Goal: Contribute content

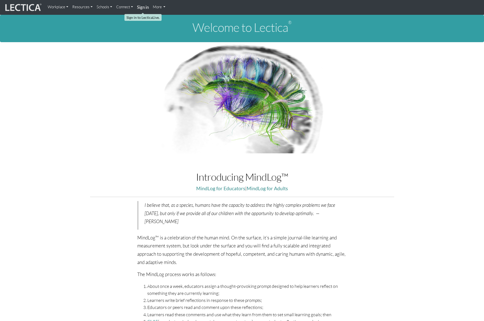
click at [143, 9] on strong "Sign in" at bounding box center [143, 7] width 12 height 5
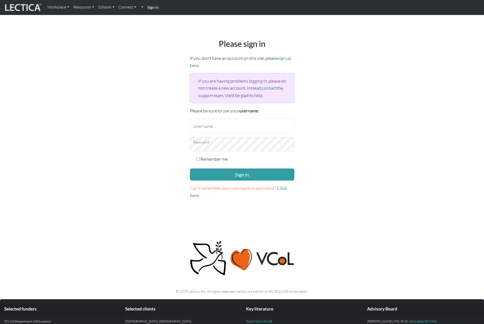
click at [220, 132] on form "If you don't have an account on this site, please sign up here . If you are hav…" at bounding box center [242, 127] width 104 height 145
click at [220, 126] on input "Username" at bounding box center [242, 126] width 104 height 15
type input "danieladonai"
click at [212, 161] on label "Remember me" at bounding box center [213, 159] width 27 height 7
click at [200, 161] on input "Remember me" at bounding box center [197, 159] width 3 height 3
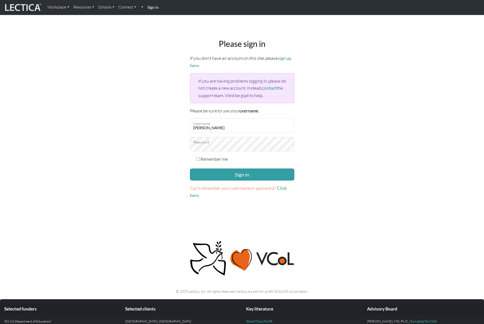
checkbox input "true"
click at [216, 171] on button "Sign in" at bounding box center [242, 175] width 104 height 12
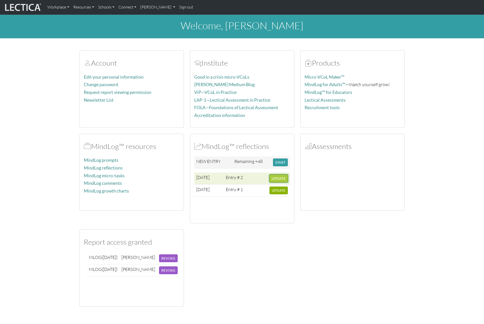
click at [281, 179] on span "UPDATE" at bounding box center [278, 178] width 14 height 4
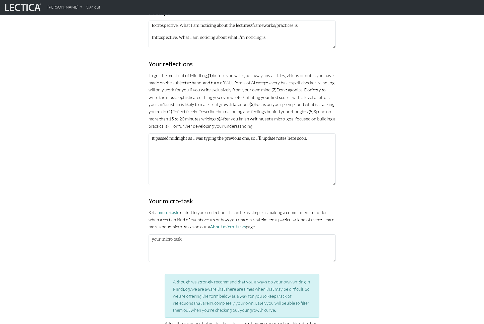
scroll to position [289, 0]
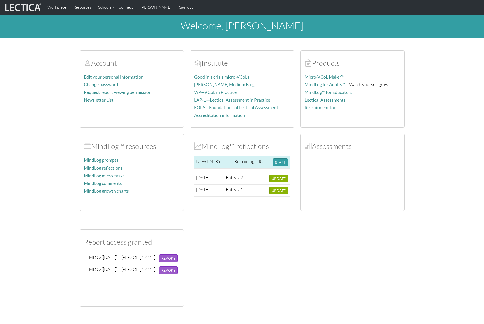
click at [253, 159] on td "Remaining = 48" at bounding box center [251, 163] width 39 height 12
click at [276, 164] on button "START" at bounding box center [280, 163] width 15 height 8
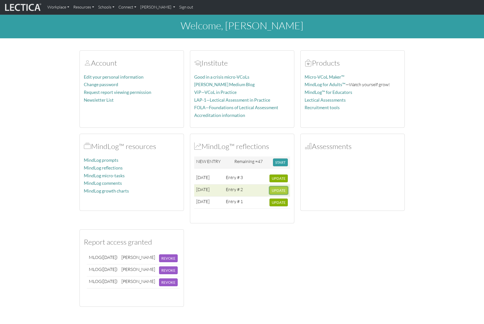
click at [279, 192] on span "UPDATE" at bounding box center [278, 190] width 14 height 4
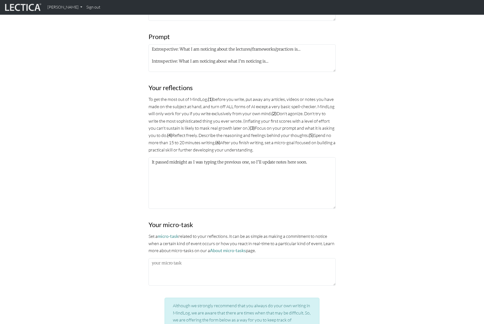
scroll to position [264, 0]
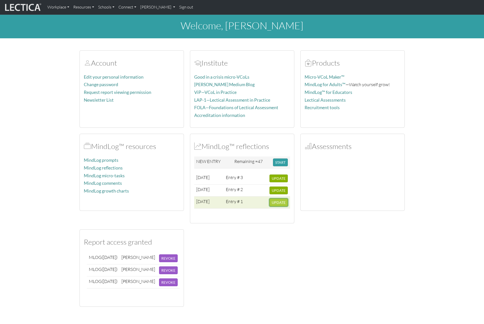
click at [280, 202] on span "UPDATE" at bounding box center [278, 203] width 14 height 4
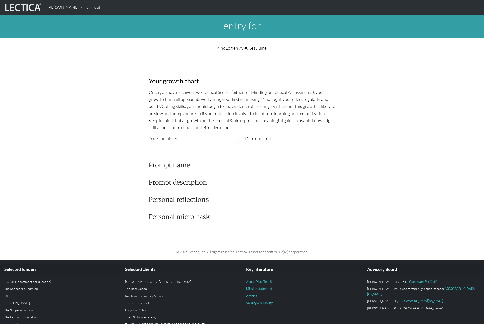
type input "[DATE]"
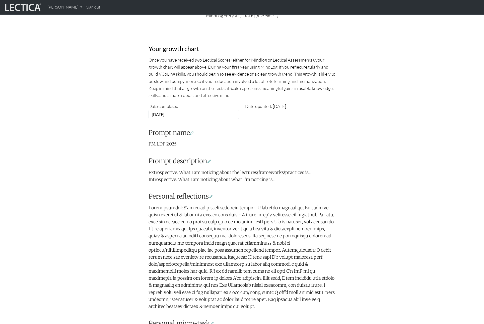
scroll to position [13, 0]
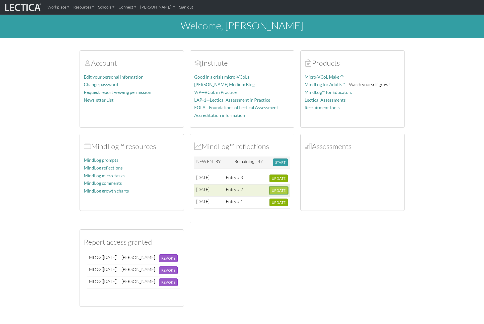
click at [281, 193] on button "UPDATE" at bounding box center [278, 191] width 18 height 8
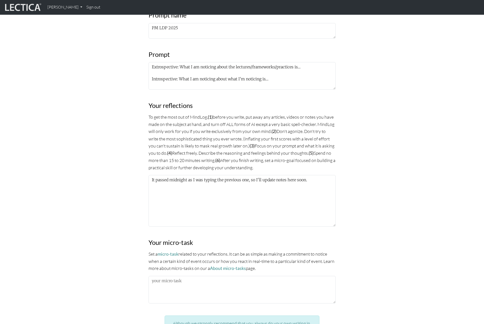
scroll to position [255, 0]
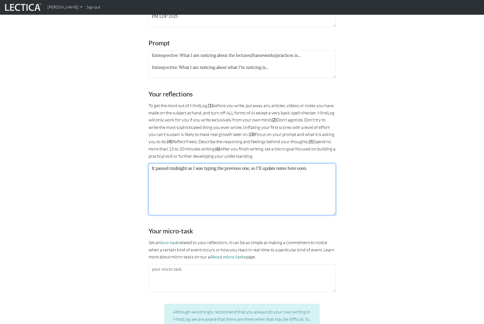
click at [208, 168] on textarea "It passed midnight as I was typing the previous one, so I'll update notes here …" at bounding box center [241, 190] width 187 height 52
click at [163, 175] on textarea "Extros" at bounding box center [241, 190] width 187 height 52
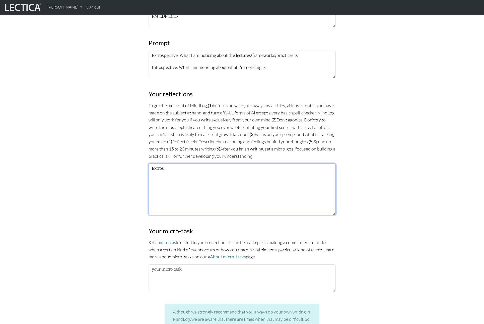
paste textarea "pective I recently had a meeting with stakeholders, where a question was raised…"
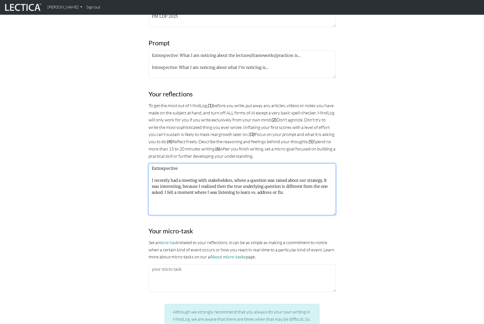
paste textarea "Introspective Reality is my expectations in my mind of how I want to lead this …"
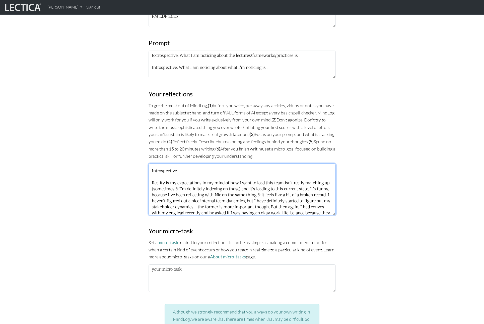
scroll to position [48, 0]
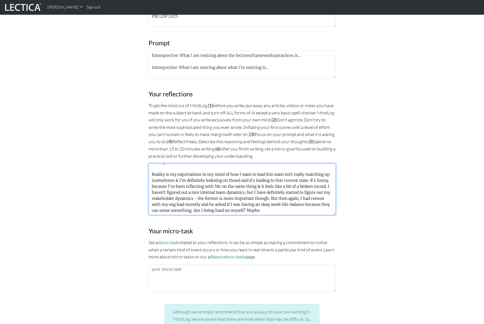
click at [262, 213] on textarea "Extrospective I recently had a meeting with stakeholders, where a question was …" at bounding box center [241, 190] width 187 height 52
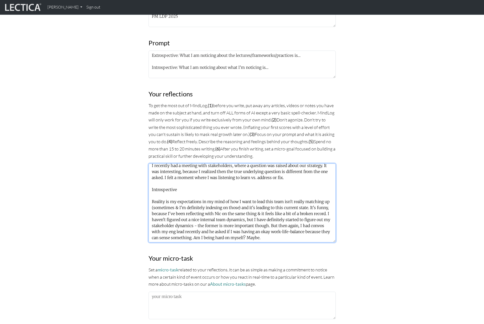
scroll to position [0, 0]
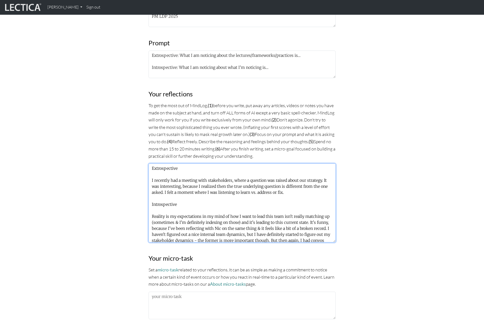
drag, startPoint x: 334, startPoint y: 212, endPoint x: 349, endPoint y: 266, distance: 55.5
click at [349, 266] on div "MindLog is a tool for reflecting on and learning from life experience. It's des…" at bounding box center [241, 131] width 331 height 637
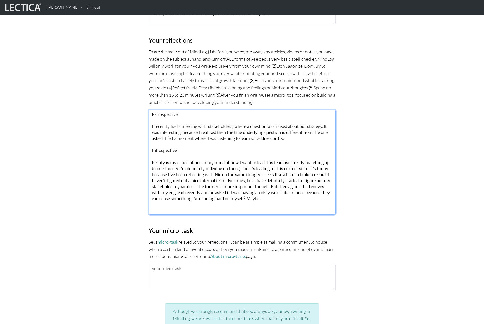
scroll to position [309, 0]
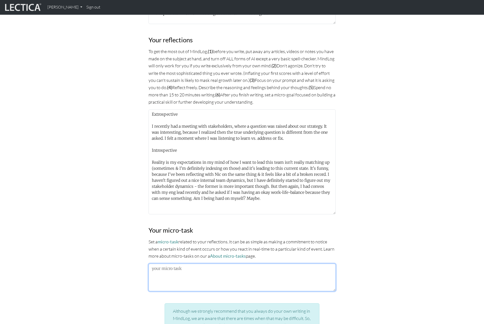
click at [263, 280] on textarea at bounding box center [241, 278] width 187 height 28
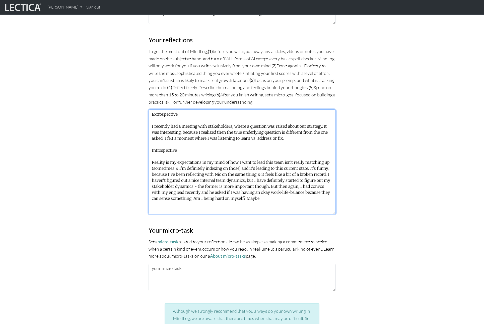
click at [197, 138] on textarea "Extrospective I recently had a meeting with stakeholders, where a question was …" at bounding box center [241, 162] width 187 height 105
click at [269, 196] on textarea "Extrospective I recently had a meeting with stakeholders, where a question was …" at bounding box center [241, 162] width 187 height 105
drag, startPoint x: 268, startPoint y: 209, endPoint x: 222, endPoint y: 202, distance: 46.4
click at [222, 202] on textarea "Extrospective I recently had a meeting with stakeholders, where a question was …" at bounding box center [241, 162] width 187 height 105
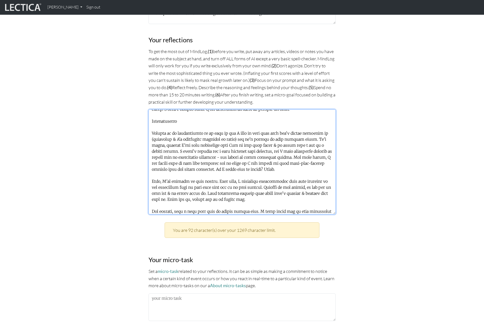
scroll to position [35, 0]
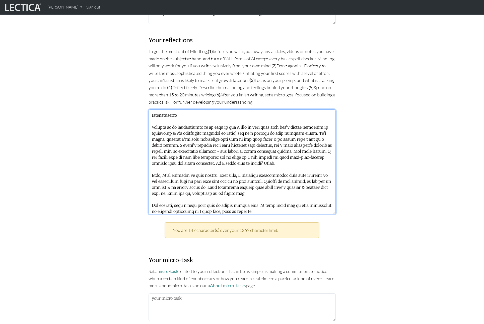
click at [258, 173] on textarea at bounding box center [241, 162] width 187 height 105
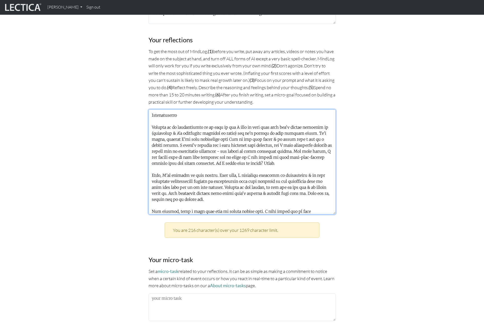
click at [257, 174] on textarea at bounding box center [241, 162] width 187 height 105
drag, startPoint x: 189, startPoint y: 180, endPoint x: 168, endPoint y: 180, distance: 21.6
click at [168, 180] on textarea at bounding box center [241, 162] width 187 height 105
click at [228, 180] on textarea at bounding box center [241, 162] width 187 height 105
click at [269, 181] on textarea at bounding box center [241, 162] width 187 height 105
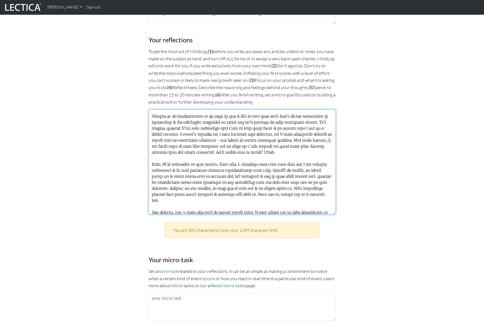
scroll to position [52, 0]
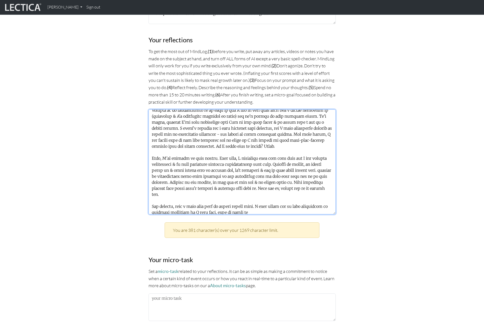
drag, startPoint x: 189, startPoint y: 192, endPoint x: 174, endPoint y: 176, distance: 21.5
click at [174, 176] on textarea at bounding box center [241, 162] width 187 height 105
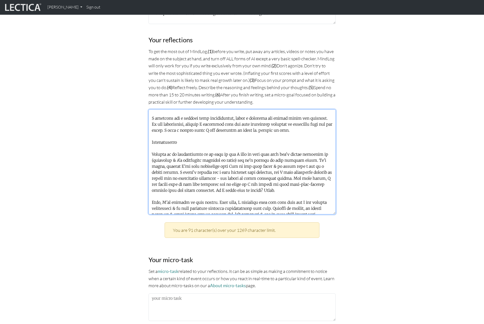
scroll to position [9, 0]
drag, startPoint x: 245, startPoint y: 157, endPoint x: 182, endPoint y: 157, distance: 62.9
click at [182, 157] on textarea at bounding box center [241, 162] width 187 height 105
drag, startPoint x: 274, startPoint y: 163, endPoint x: 252, endPoint y: 157, distance: 22.1
click at [252, 157] on textarea at bounding box center [241, 162] width 187 height 105
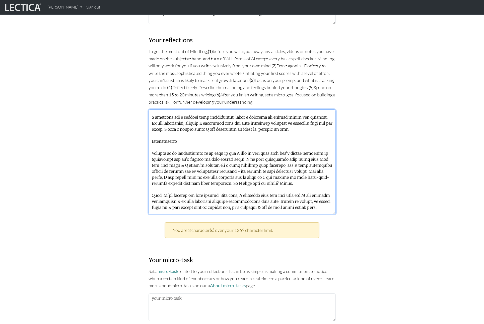
drag, startPoint x: 313, startPoint y: 164, endPoint x: 157, endPoint y: 169, distance: 156.5
click at [157, 169] on textarea at bounding box center [241, 162] width 187 height 105
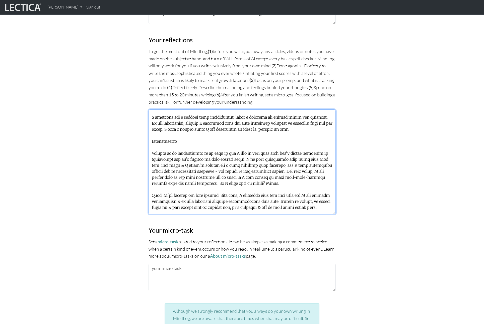
click at [273, 170] on textarea at bounding box center [241, 162] width 187 height 105
drag, startPoint x: 277, startPoint y: 170, endPoint x: 298, endPoint y: 169, distance: 20.8
click at [298, 169] on textarea at bounding box center [241, 162] width 187 height 105
click at [259, 182] on textarea at bounding box center [241, 162] width 187 height 105
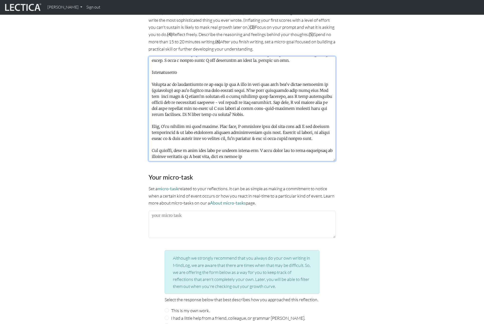
scroll to position [341, 0]
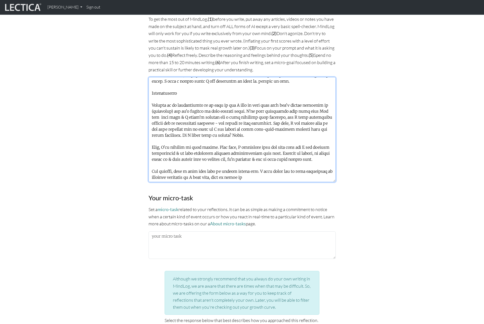
click at [209, 165] on textarea at bounding box center [241, 129] width 187 height 105
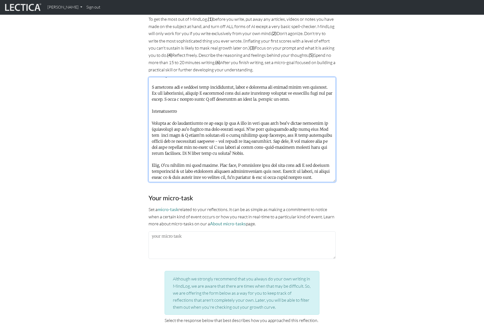
scroll to position [25, 0]
click at [162, 142] on textarea at bounding box center [241, 129] width 187 height 105
paste textarea "But overall, just a hard hard team to change things with. I have never met so m…"
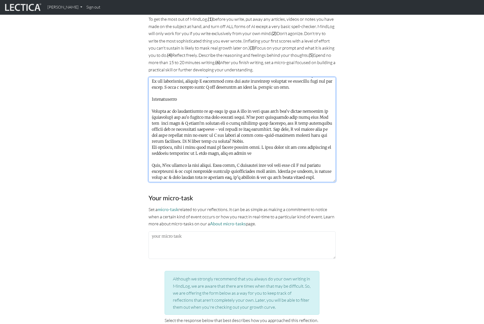
scroll to position [37, 0]
click at [151, 128] on textarea at bounding box center [241, 129] width 187 height 105
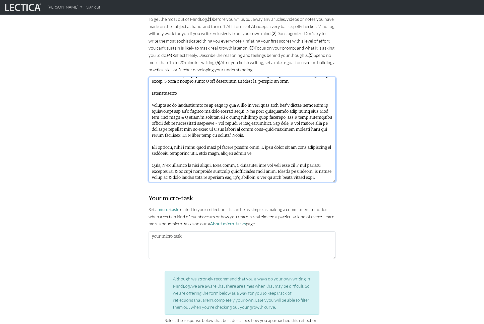
click at [198, 139] on textarea at bounding box center [241, 129] width 187 height 105
click at [265, 139] on textarea at bounding box center [241, 129] width 187 height 105
drag, startPoint x: 160, startPoint y: 152, endPoint x: 150, endPoint y: 151, distance: 10.6
click at [150, 151] on textarea at bounding box center [241, 129] width 187 height 105
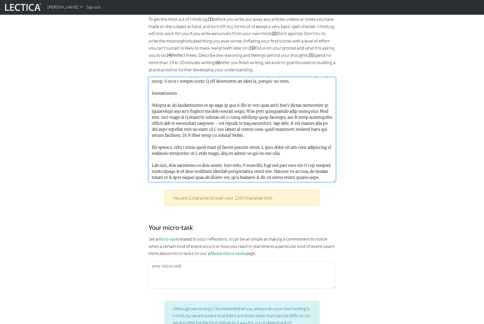
click at [152, 152] on textarea at bounding box center [241, 129] width 187 height 105
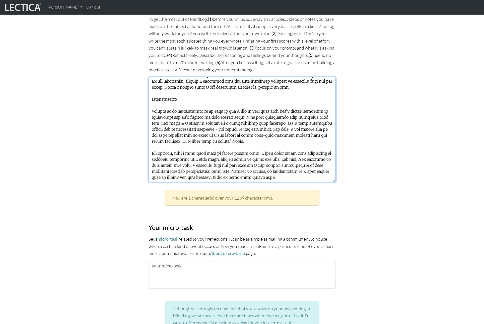
scroll to position [31, 0]
drag, startPoint x: 163, startPoint y: 140, endPoint x: 146, endPoint y: 139, distance: 17.3
click at [146, 139] on div "MindLog is a tool for reflecting on and learning from life experience. It's des…" at bounding box center [241, 72] width 193 height 693
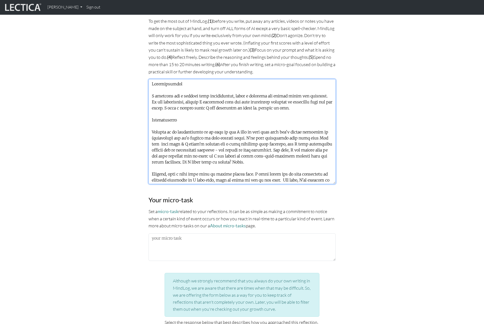
scroll to position [336, 0]
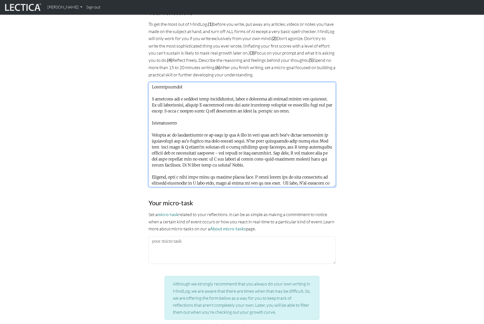
click at [288, 109] on textarea at bounding box center [241, 134] width 187 height 105
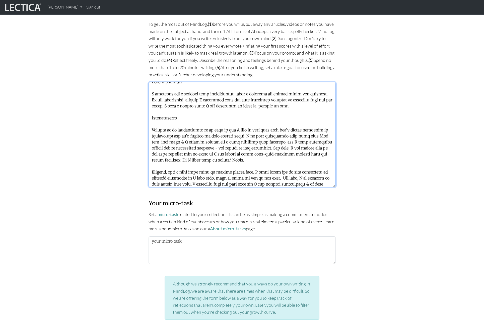
scroll to position [6, 0]
drag, startPoint x: 249, startPoint y: 133, endPoint x: 216, endPoint y: 134, distance: 33.1
click at [216, 134] on textarea at bounding box center [241, 134] width 187 height 105
click at [287, 133] on textarea at bounding box center [241, 134] width 187 height 105
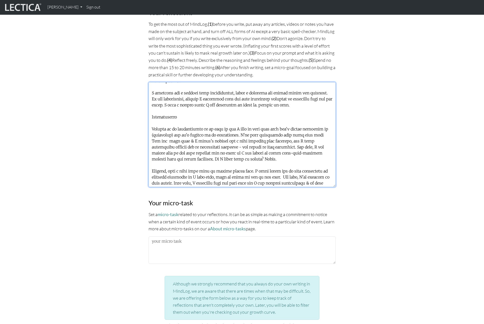
click at [302, 134] on textarea at bounding box center [241, 134] width 187 height 105
drag, startPoint x: 270, startPoint y: 139, endPoint x: 262, endPoint y: 140, distance: 8.3
click at [262, 140] on textarea at bounding box center [241, 134] width 187 height 105
click at [287, 140] on textarea at bounding box center [241, 134] width 187 height 105
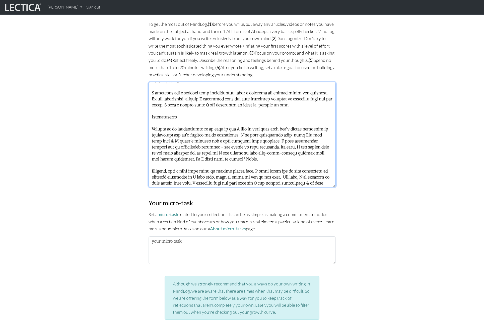
click at [287, 140] on textarea at bounding box center [241, 134] width 187 height 105
drag, startPoint x: 174, startPoint y: 145, endPoint x: 171, endPoint y: 146, distance: 3.1
click at [171, 146] on textarea at bounding box center [241, 134] width 187 height 105
drag, startPoint x: 246, startPoint y: 146, endPoint x: 237, endPoint y: 146, distance: 9.8
click at [237, 146] on textarea at bounding box center [241, 134] width 187 height 105
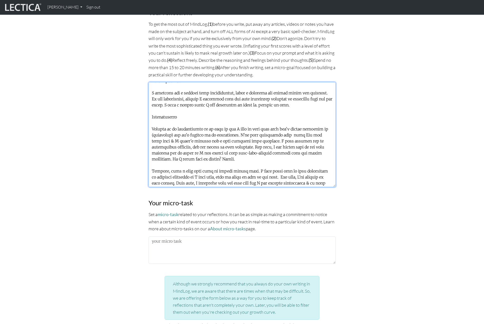
drag, startPoint x: 253, startPoint y: 146, endPoint x: 237, endPoint y: 146, distance: 15.6
click at [237, 146] on textarea at bounding box center [241, 134] width 187 height 105
click at [249, 146] on textarea at bounding box center [241, 134] width 187 height 105
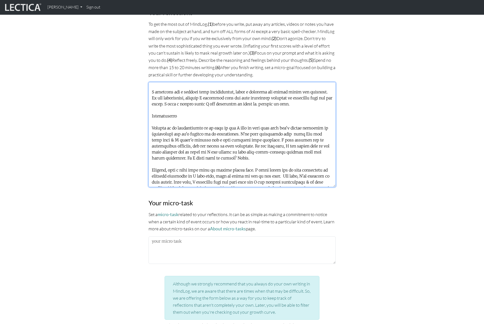
click at [210, 156] on textarea at bounding box center [241, 134] width 187 height 105
click at [226, 156] on textarea at bounding box center [241, 134] width 187 height 105
click at [256, 156] on textarea at bounding box center [241, 134] width 187 height 105
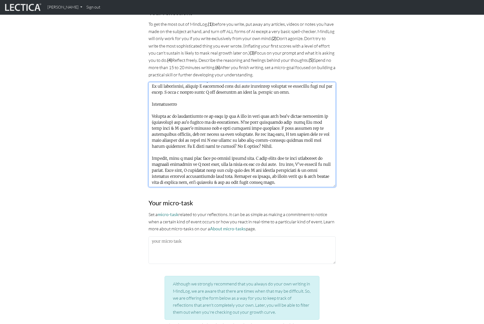
scroll to position [31, 0]
click at [281, 152] on textarea at bounding box center [241, 134] width 187 height 105
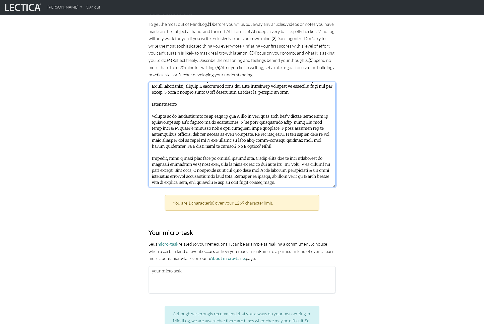
drag, startPoint x: 216, startPoint y: 156, endPoint x: 197, endPoint y: 157, distance: 19.1
click at [197, 157] on textarea at bounding box center [241, 134] width 187 height 105
click at [271, 157] on textarea at bounding box center [241, 134] width 187 height 105
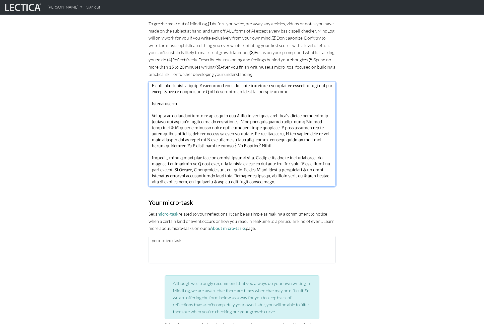
scroll to position [337, 0]
click at [178, 177] on textarea at bounding box center [241, 133] width 187 height 105
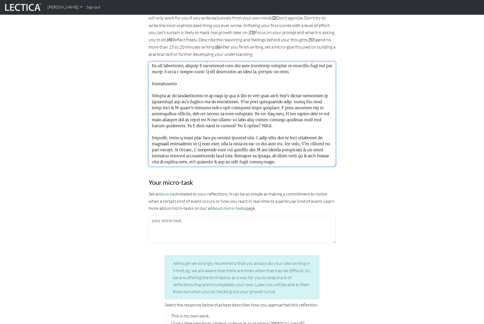
scroll to position [357, 0]
type textarea "Extrospective I recently had a meeting with stakeholders, where a question was …"
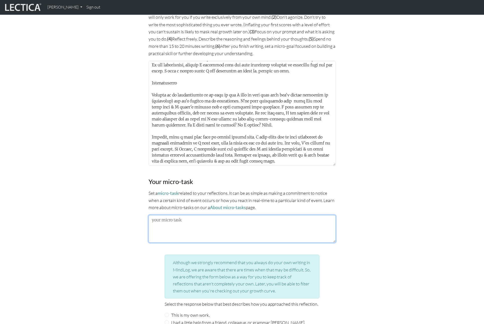
click at [175, 222] on textarea at bounding box center [241, 229] width 187 height 28
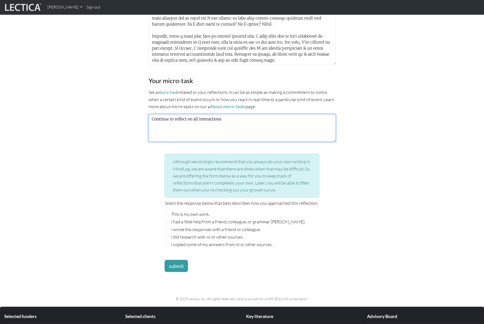
type textarea "Continue to reflect on all interactions"
drag, startPoint x: 192, startPoint y: 213, endPoint x: 192, endPoint y: 216, distance: 2.8
click at [192, 213] on label "This is my own work." at bounding box center [190, 214] width 39 height 7
click at [169, 213] on input "This is my own work." at bounding box center [166, 214] width 5 height 5
radio input "true"
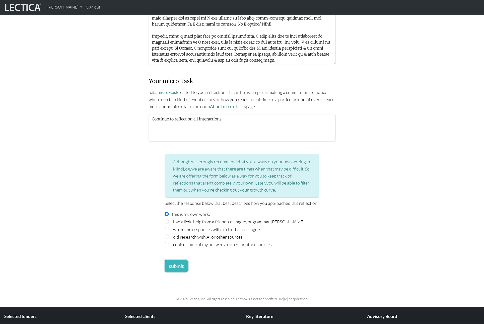
click at [179, 262] on button "submit" at bounding box center [175, 266] width 23 height 12
